Goal: Find contact information: Find contact information

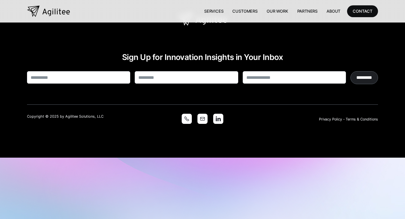
scroll to position [1633, 0]
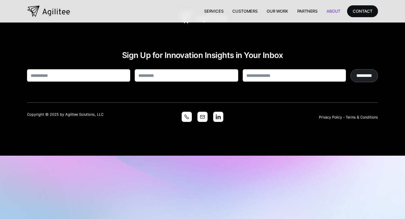
click at [333, 11] on link "About" at bounding box center [333, 11] width 23 height 12
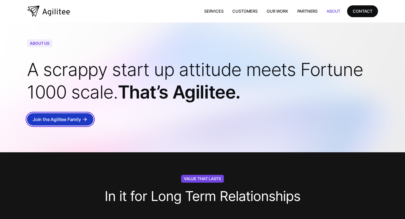
click at [69, 119] on div "Join the Agilitee Family" at bounding box center [57, 119] width 48 height 8
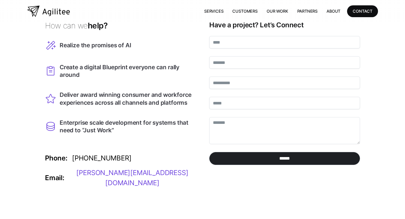
scroll to position [32, 0]
